Goal: Task Accomplishment & Management: Use online tool/utility

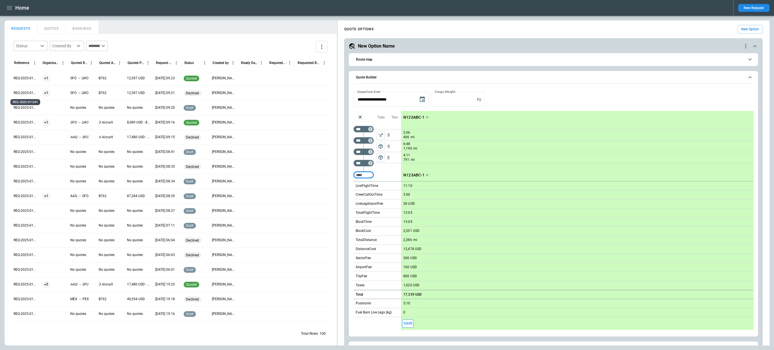
click at [26, 92] on p "REQ-2025-011241" at bounding box center [26, 93] width 24 height 5
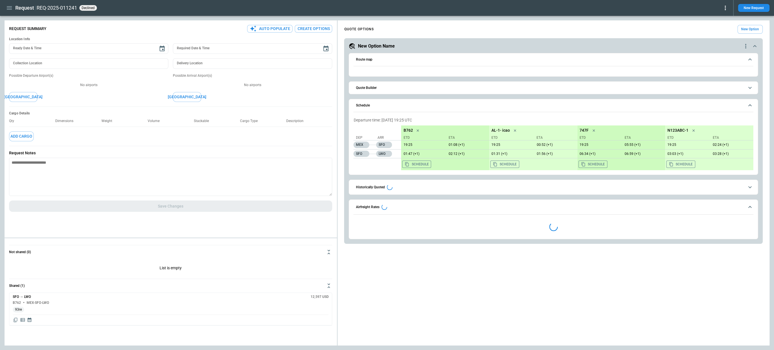
type textarea "*"
type input "**********"
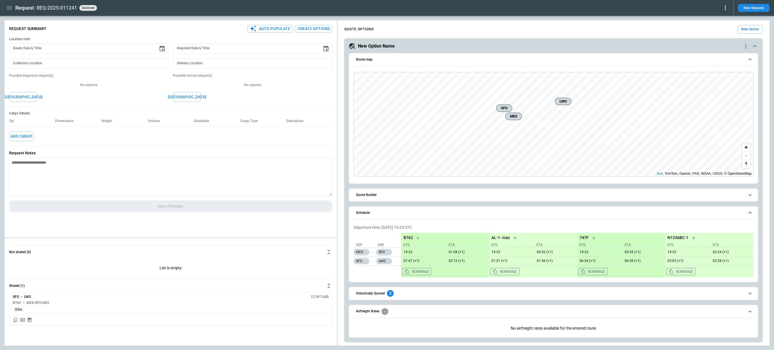
click at [723, 7] on icon at bounding box center [725, 8] width 7 height 7
click at [571, 295] on div at bounding box center [387, 175] width 774 height 350
click at [547, 290] on span "Historically Quoted 2" at bounding box center [550, 293] width 388 height 7
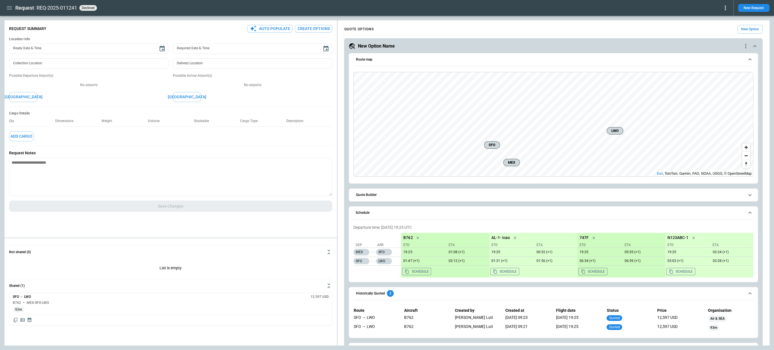
click at [9, 10] on icon "button" at bounding box center [9, 8] width 7 height 7
click at [10, 20] on li "Home" at bounding box center [26, 19] width 43 height 9
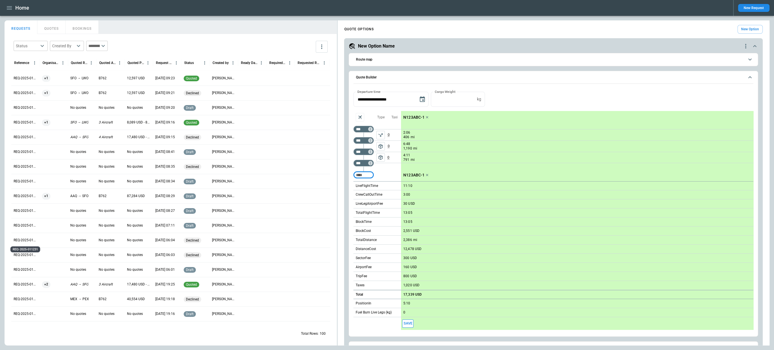
click at [33, 240] on p "REQ-2025-011231" at bounding box center [26, 240] width 24 height 5
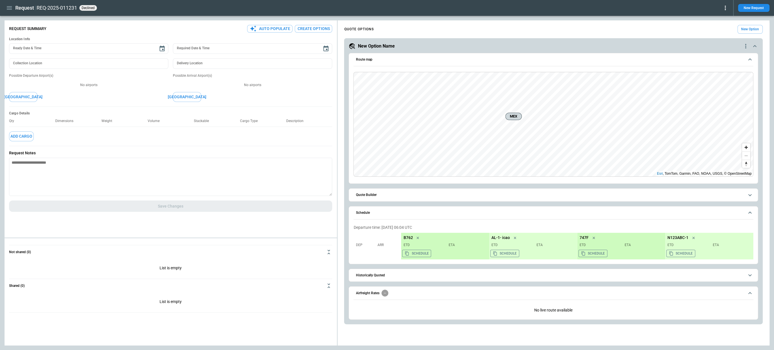
click at [721, 9] on div "REQ-2025-011231 declined" at bounding box center [383, 8] width 692 height 7
click at [729, 9] on icon at bounding box center [725, 8] width 7 height 7
click at [718, 17] on button "Reopen" at bounding box center [718, 18] width 22 height 8
click at [723, 7] on icon at bounding box center [725, 8] width 7 height 7
click at [714, 34] on button "Decline" at bounding box center [718, 34] width 22 height 8
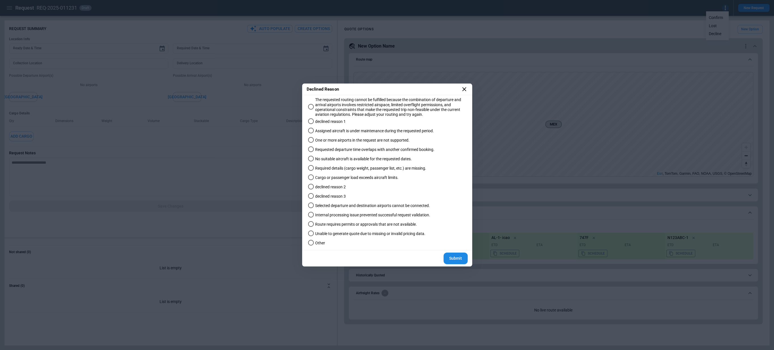
click at [338, 232] on span "Unable to generate quote due to missing or invalid pricing data." at bounding box center [370, 234] width 110 height 5
click at [456, 257] on button "Submit" at bounding box center [456, 259] width 24 height 12
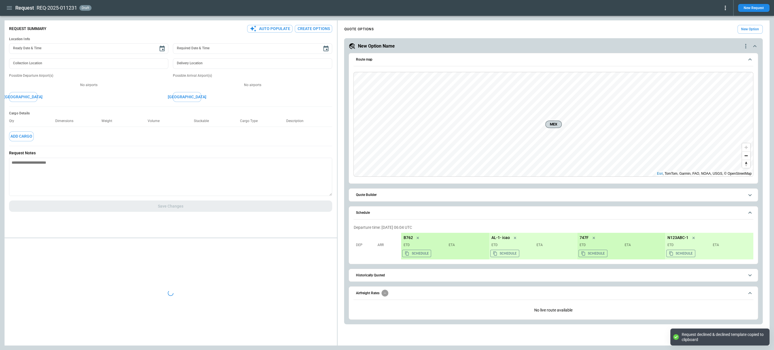
type textarea "*"
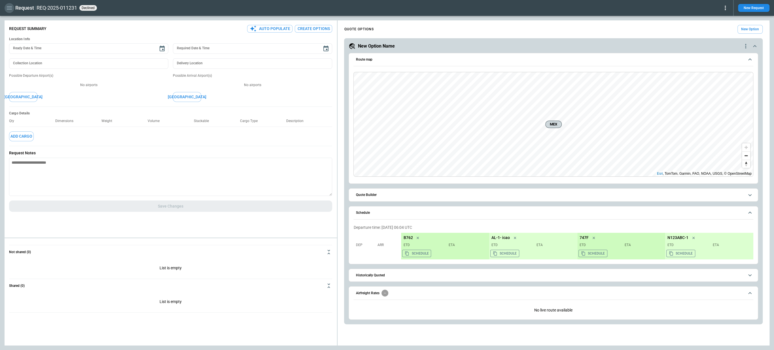
click at [12, 9] on icon "button" at bounding box center [9, 7] width 5 height 3
click at [20, 48] on li "Reporting" at bounding box center [26, 47] width 43 height 9
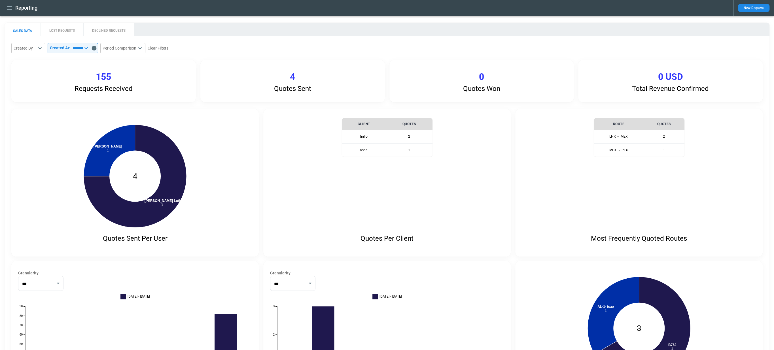
click at [76, 48] on input "*********" at bounding box center [76, 48] width 12 height 10
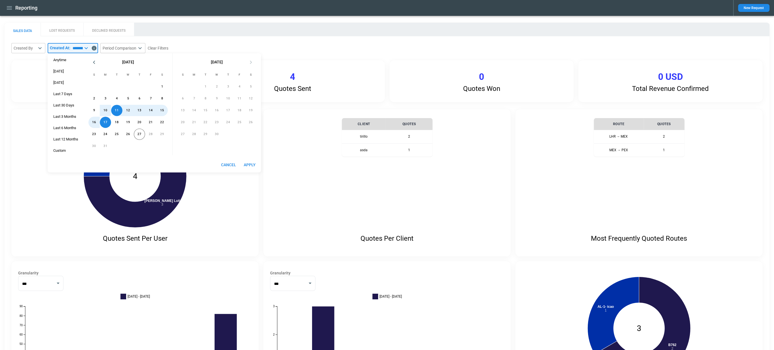
click at [160, 26] on div "SALES DATA LOST REQUESTS DECLINED REQUESTS" at bounding box center [387, 30] width 765 height 14
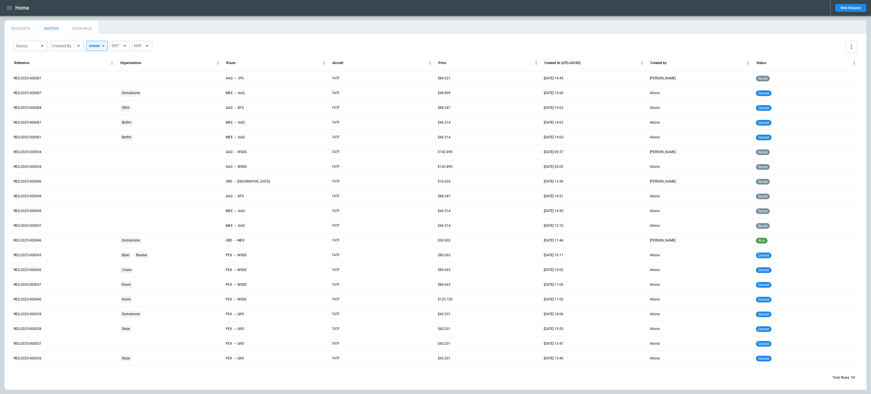
click at [9, 7] on icon "button" at bounding box center [9, 8] width 7 height 7
click at [14, 48] on li "Reporting" at bounding box center [26, 47] width 43 height 9
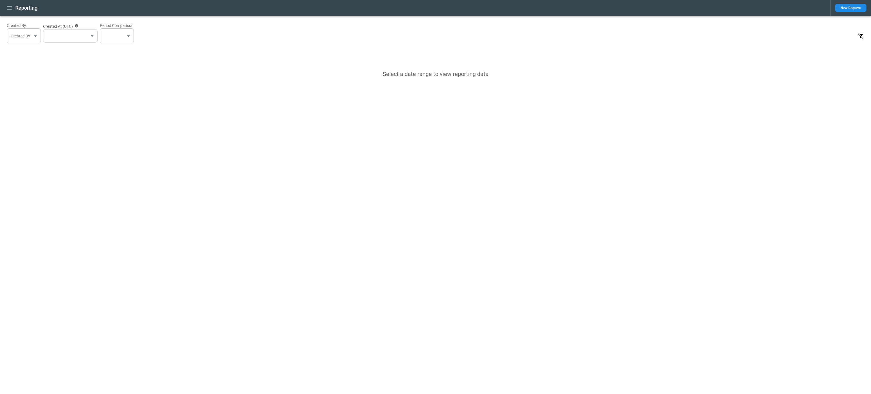
click at [33, 39] on body "**********" at bounding box center [435, 197] width 871 height 394
click at [84, 39] on div at bounding box center [435, 197] width 871 height 394
click at [84, 39] on div "Aliona Andy Burvill Ben Jeater FX Gsell FX Gsell Simon Watson" at bounding box center [435, 197] width 871 height 394
click at [90, 38] on body "**********" at bounding box center [435, 197] width 871 height 394
